Goal: Information Seeking & Learning: Learn about a topic

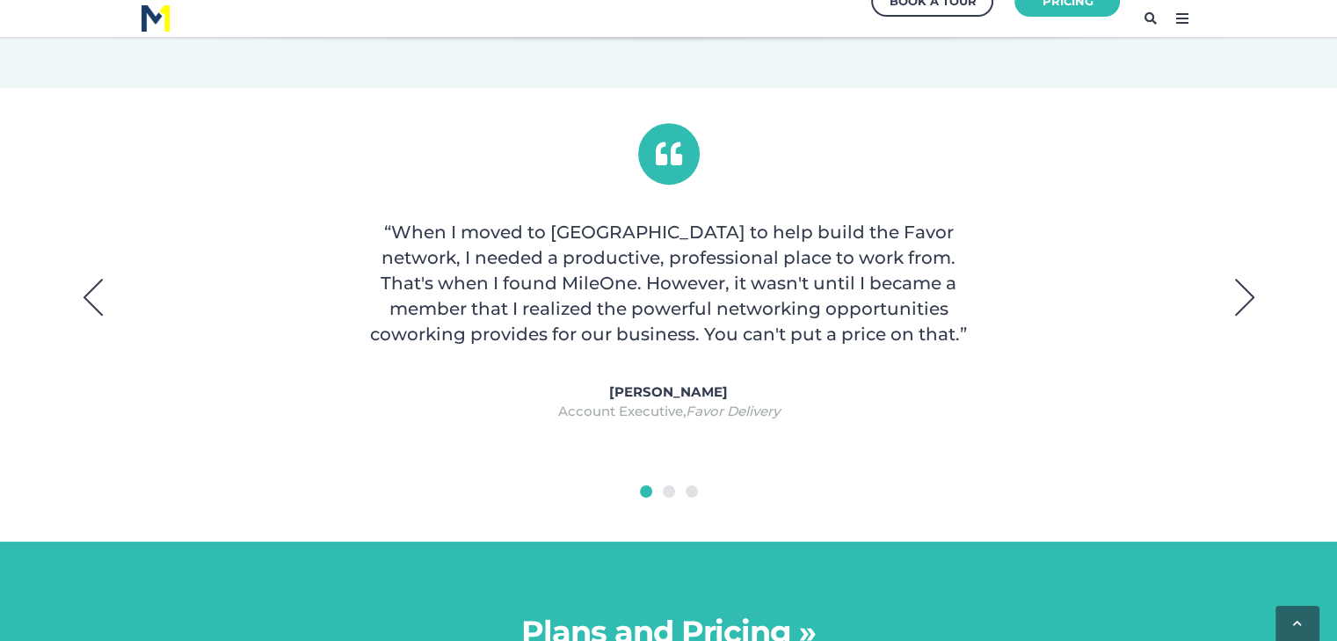
scroll to position [1318, 0]
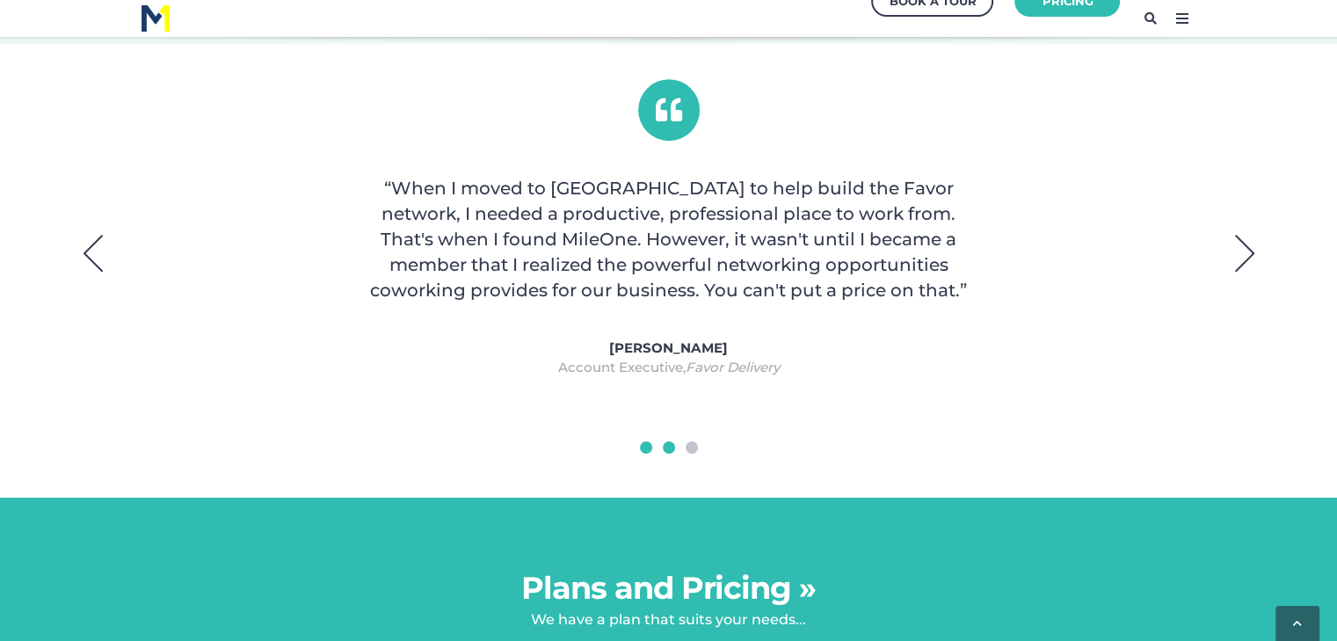
click at [666, 451] on button "2" at bounding box center [669, 447] width 12 height 12
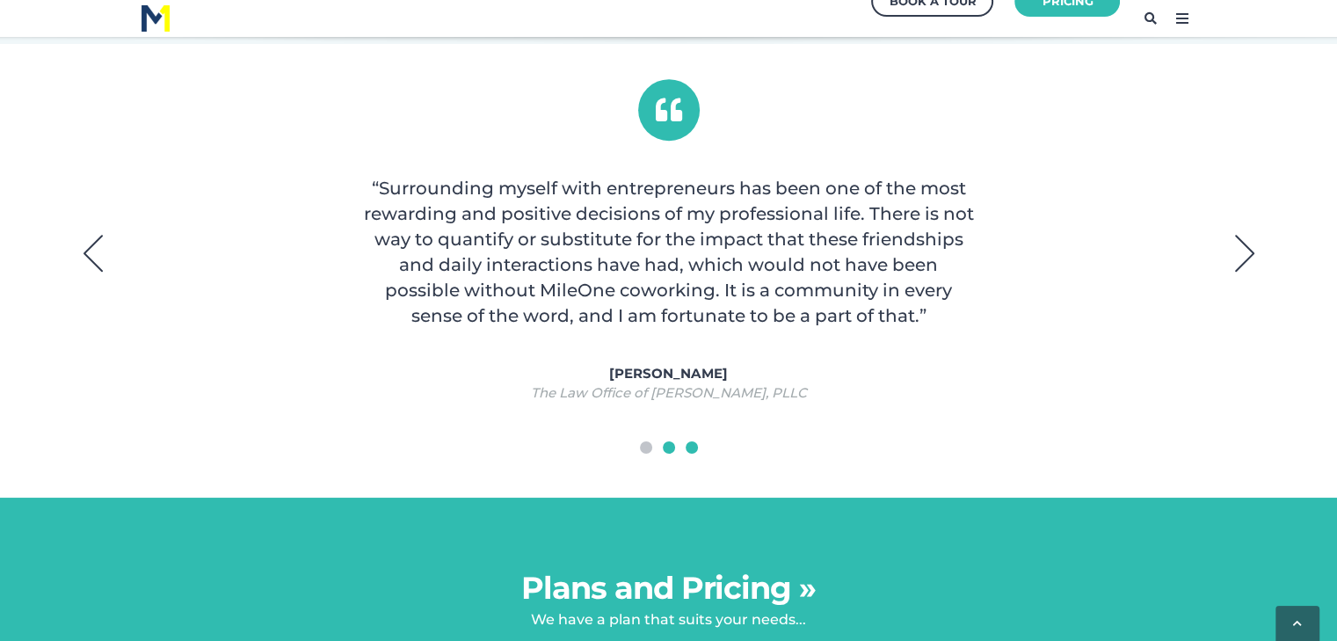
click at [692, 451] on button "3" at bounding box center [691, 447] width 12 height 12
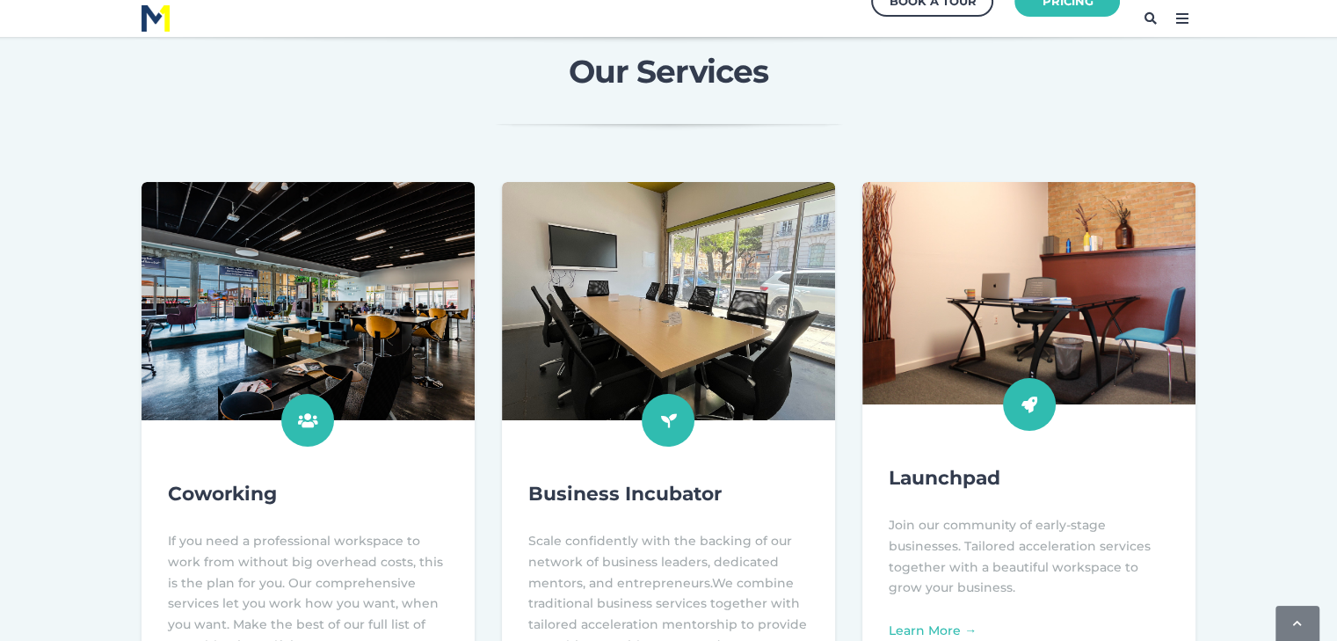
scroll to position [703, 0]
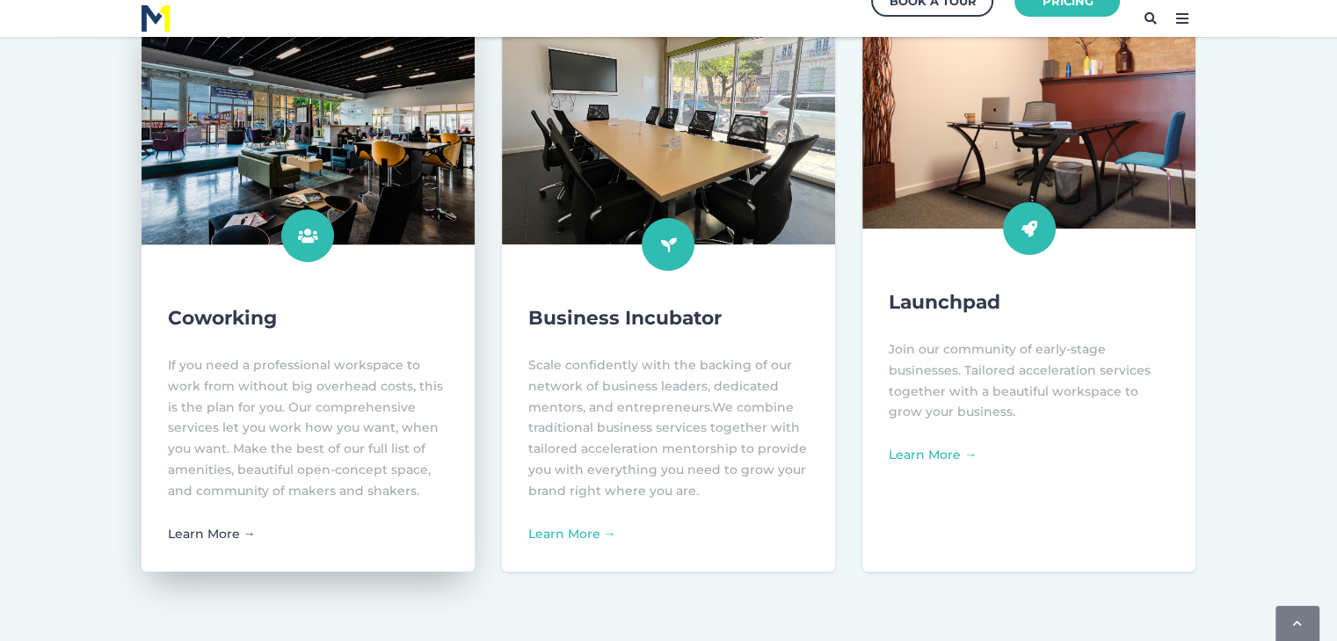
click at [209, 539] on link "Learn More →" at bounding box center [212, 534] width 88 height 16
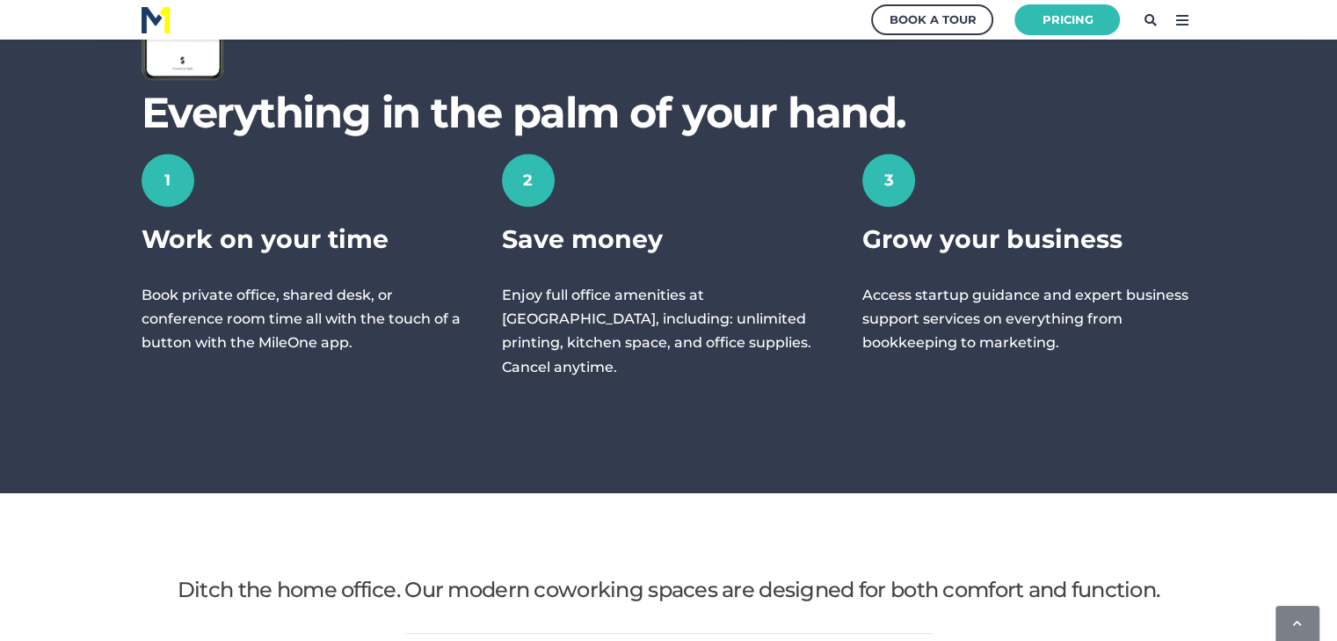
scroll to position [1230, 0]
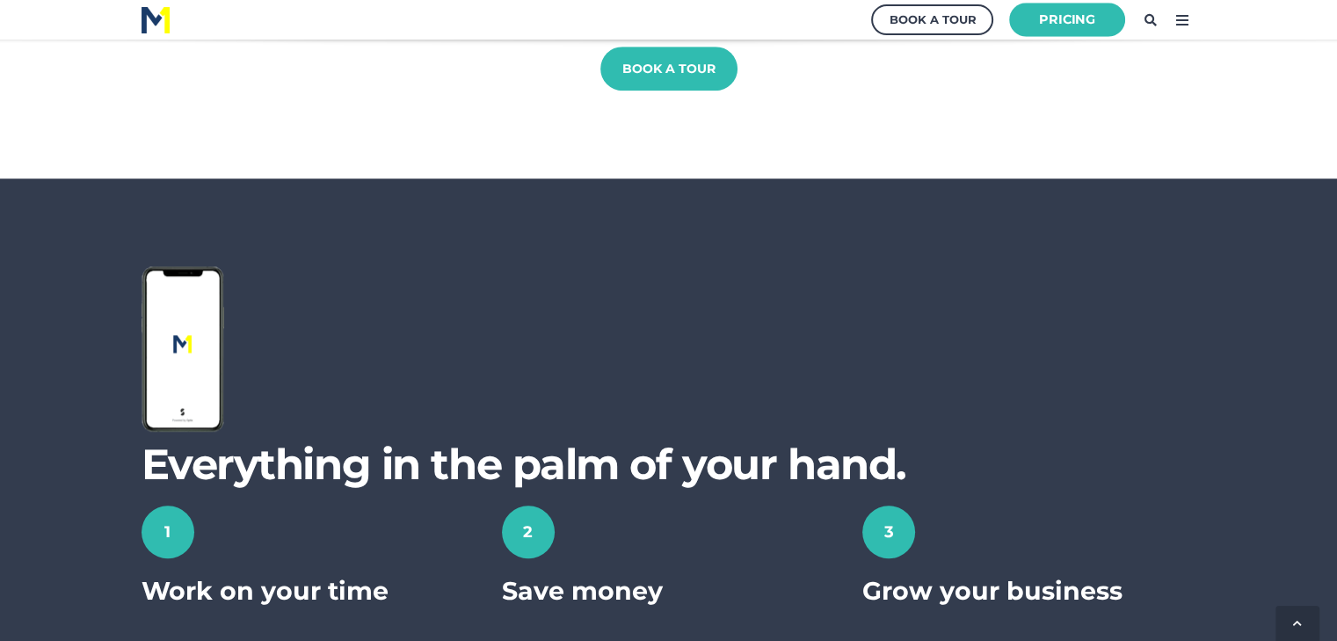
click at [1076, 22] on link "Pricing" at bounding box center [1067, 20] width 116 height 34
